Goal: Task Accomplishment & Management: Complete application form

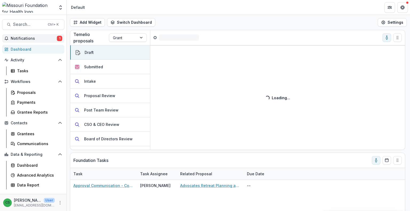
click at [46, 37] on span "Notifications" at bounding box center [34, 38] width 46 height 5
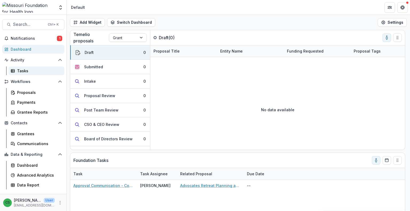
click at [37, 68] on link "Tasks" at bounding box center [37, 70] width 56 height 9
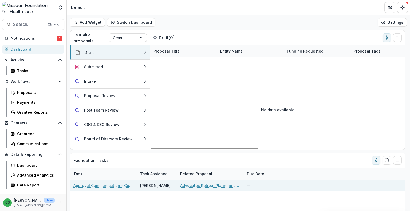
click at [125, 184] on link "Approval Communication - Contracted Service" at bounding box center [103, 186] width 60 height 6
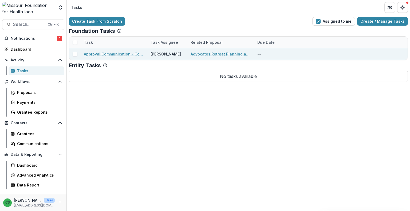
click at [112, 55] on link "Approval Communication - Contracted Service" at bounding box center [114, 54] width 60 height 6
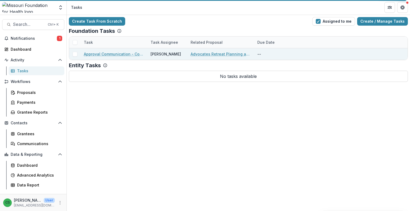
click at [120, 53] on link "Approval Communication - Contracted Service" at bounding box center [114, 54] width 60 height 6
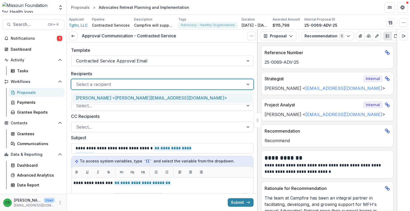
click at [96, 84] on div at bounding box center [157, 84] width 163 height 7
click at [113, 99] on div "Mr. Steven Harowitz <steven@cmpfr.com>" at bounding box center [162, 98] width 180 height 10
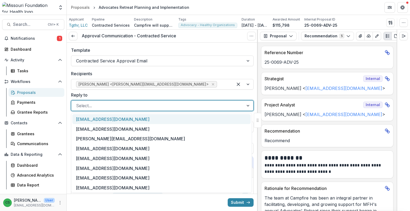
click at [144, 110] on div "Select..." at bounding box center [162, 105] width 183 height 11
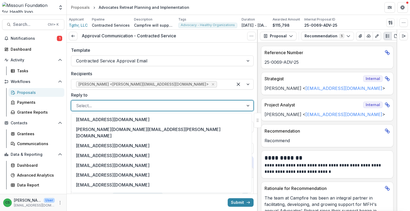
scroll to position [374, 0]
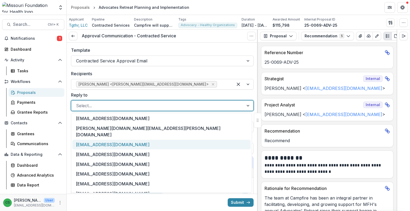
click at [129, 140] on div "dlauverscotti@mffh.org" at bounding box center [161, 145] width 178 height 10
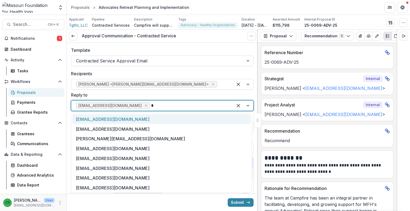
type input "**"
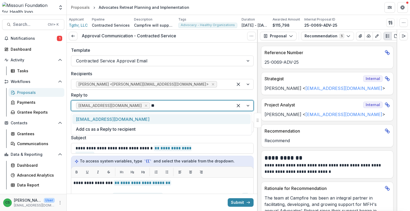
click at [137, 116] on div "[EMAIL_ADDRESS][DOMAIN_NAME]" at bounding box center [161, 119] width 178 height 10
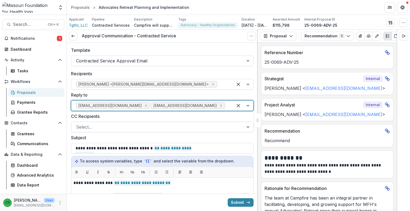
click at [137, 126] on div at bounding box center [157, 126] width 163 height 7
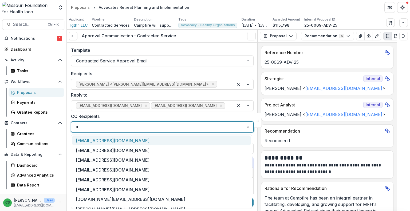
type input "**"
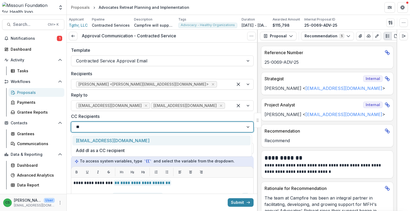
click at [127, 139] on div "dlauverscotti@mffh.org" at bounding box center [161, 141] width 178 height 10
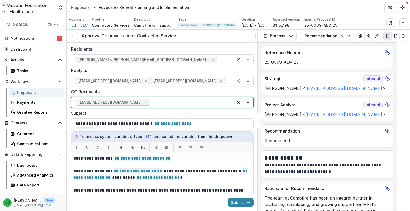
scroll to position [0, 0]
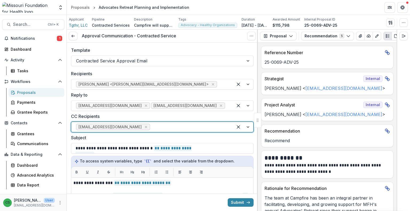
click at [196, 137] on label "Subject" at bounding box center [160, 138] width 179 height 6
